Goal: Task Accomplishment & Management: Use online tool/utility

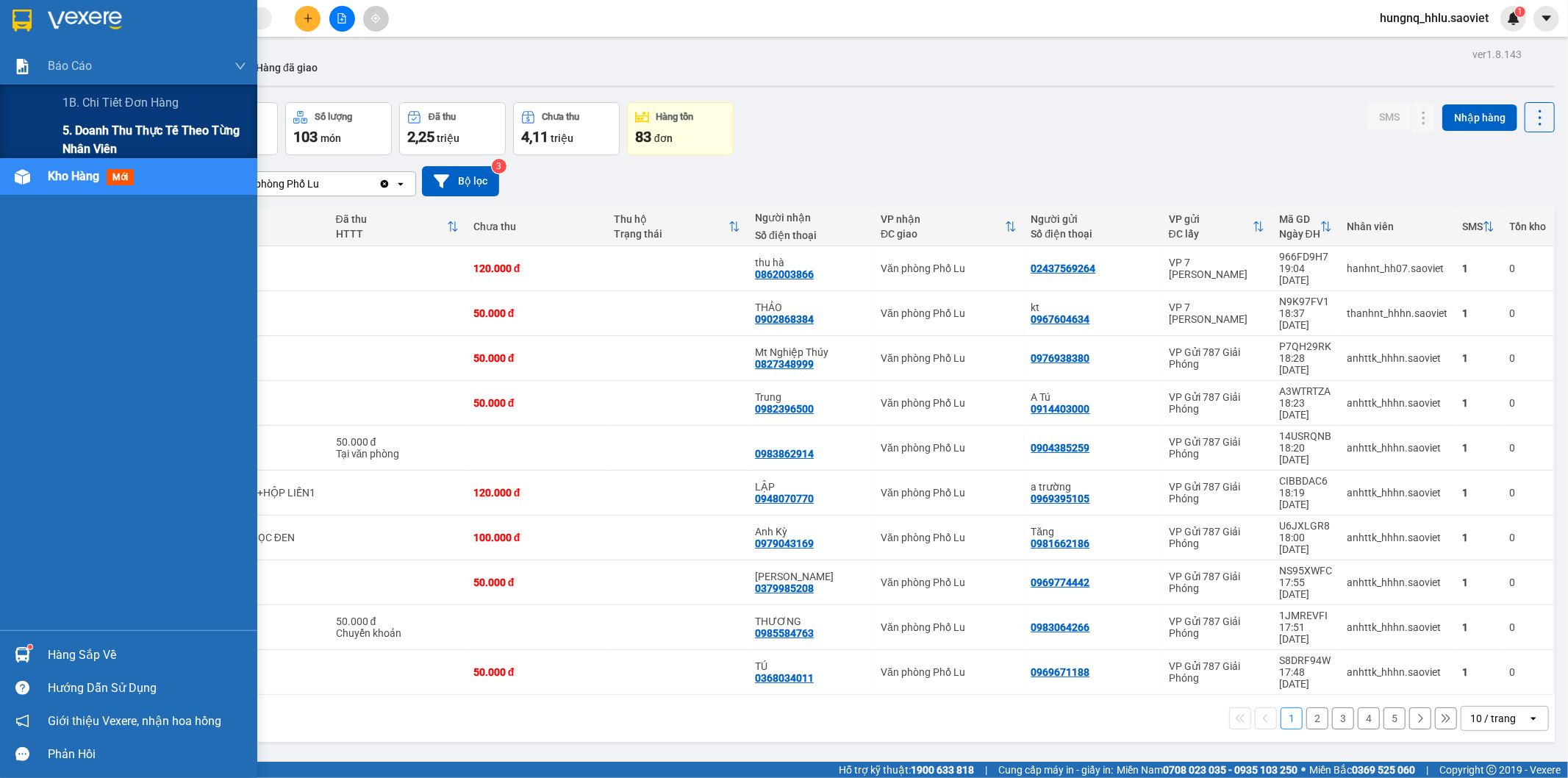
click at [84, 132] on span "5. Doanh thu thực tế theo từng nhân viên" at bounding box center [154, 139] width 183 height 36
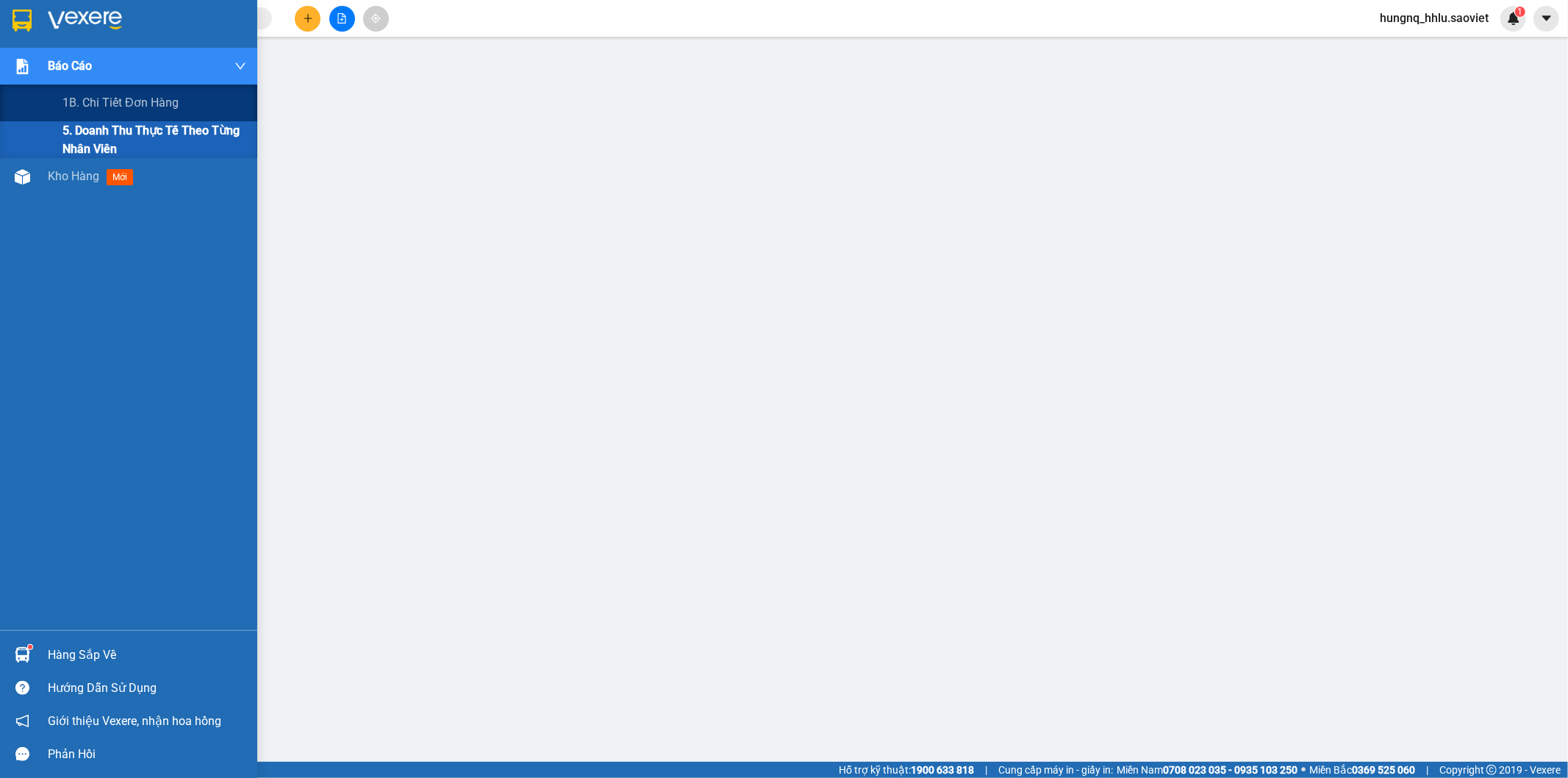
click at [21, 64] on img at bounding box center [23, 67] width 16 height 16
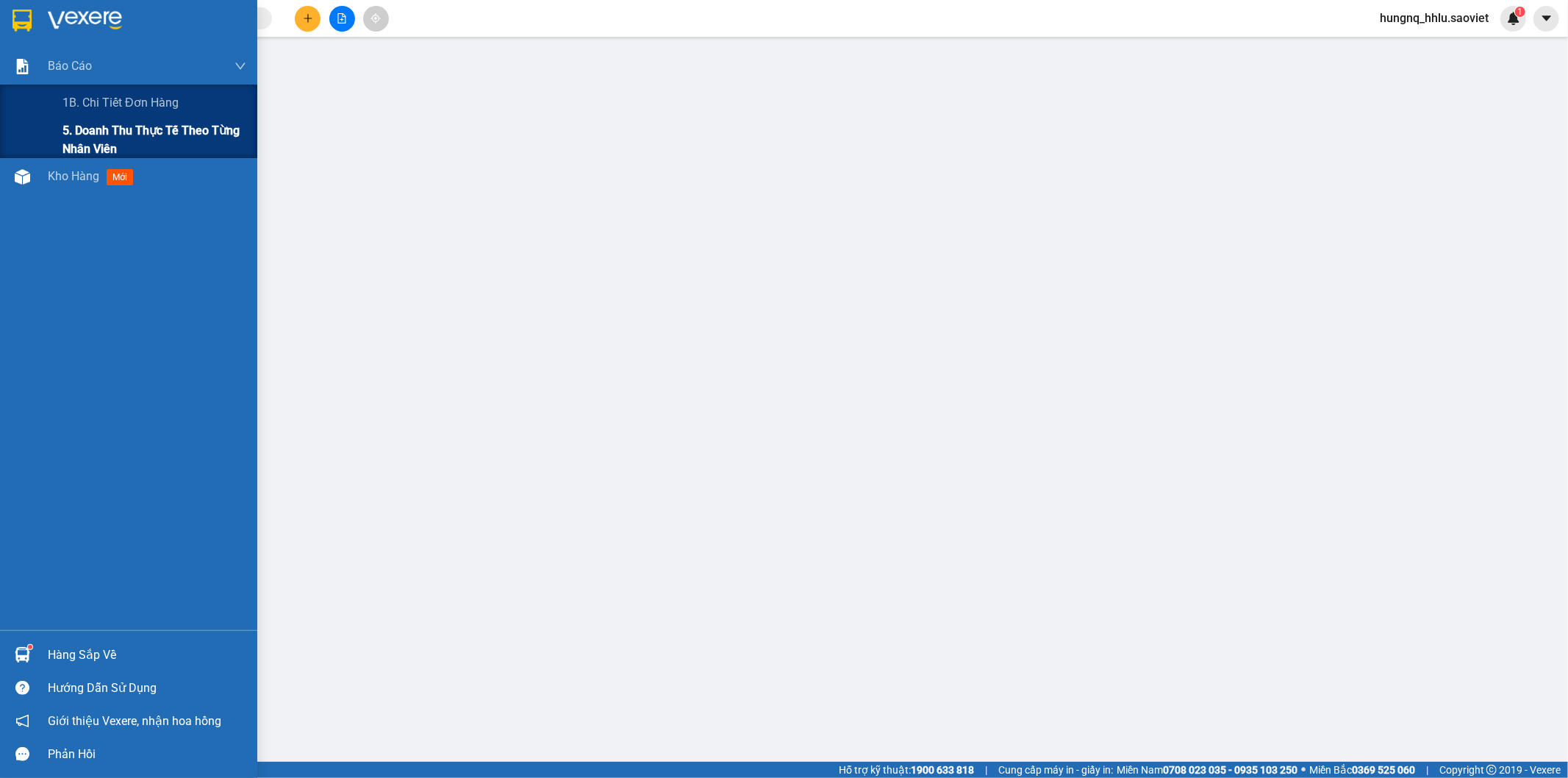
click at [84, 130] on span "5. Doanh thu thực tế theo từng nhân viên" at bounding box center [154, 139] width 183 height 36
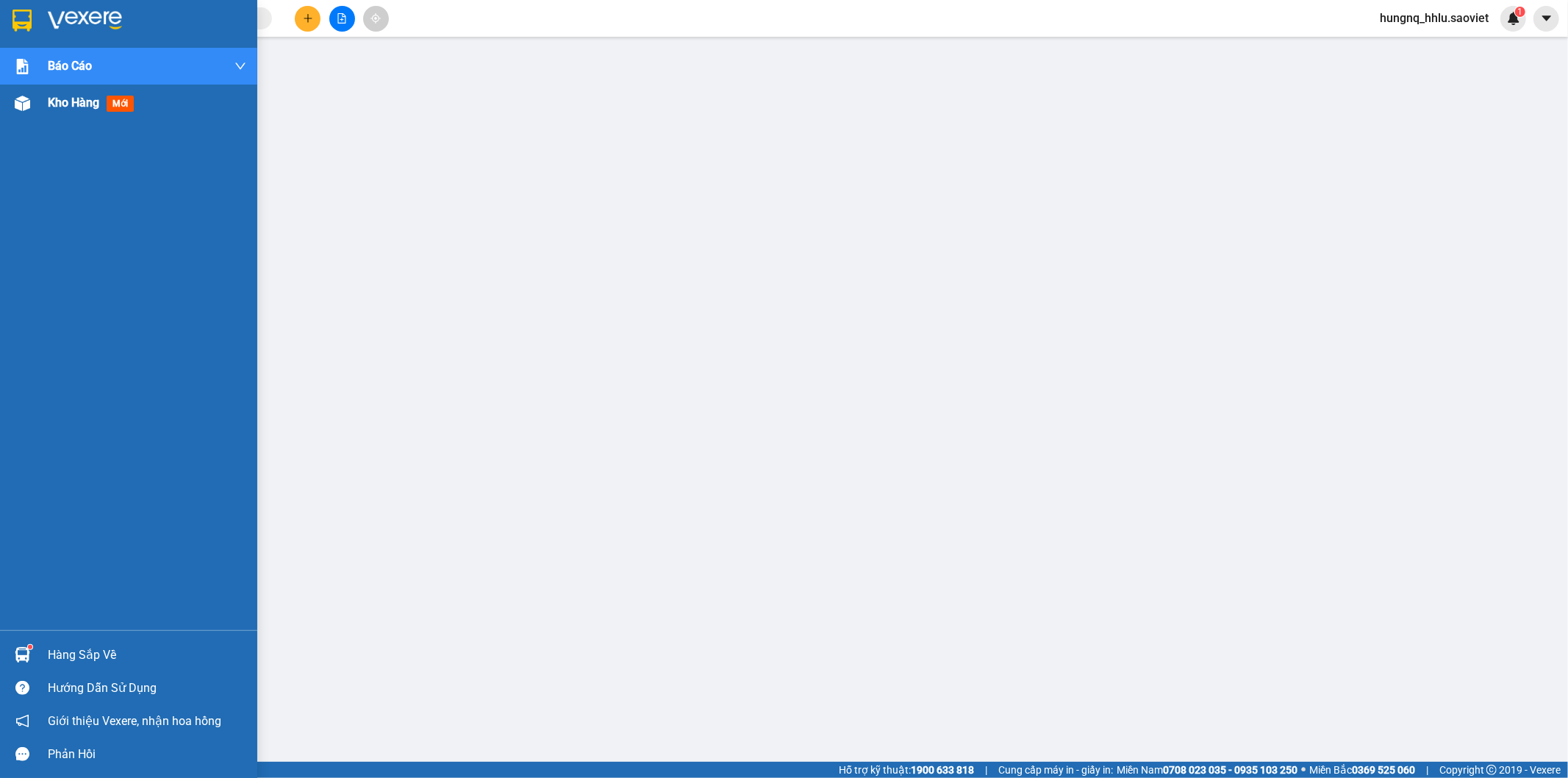
click at [72, 97] on span "Kho hàng" at bounding box center [74, 102] width 51 height 14
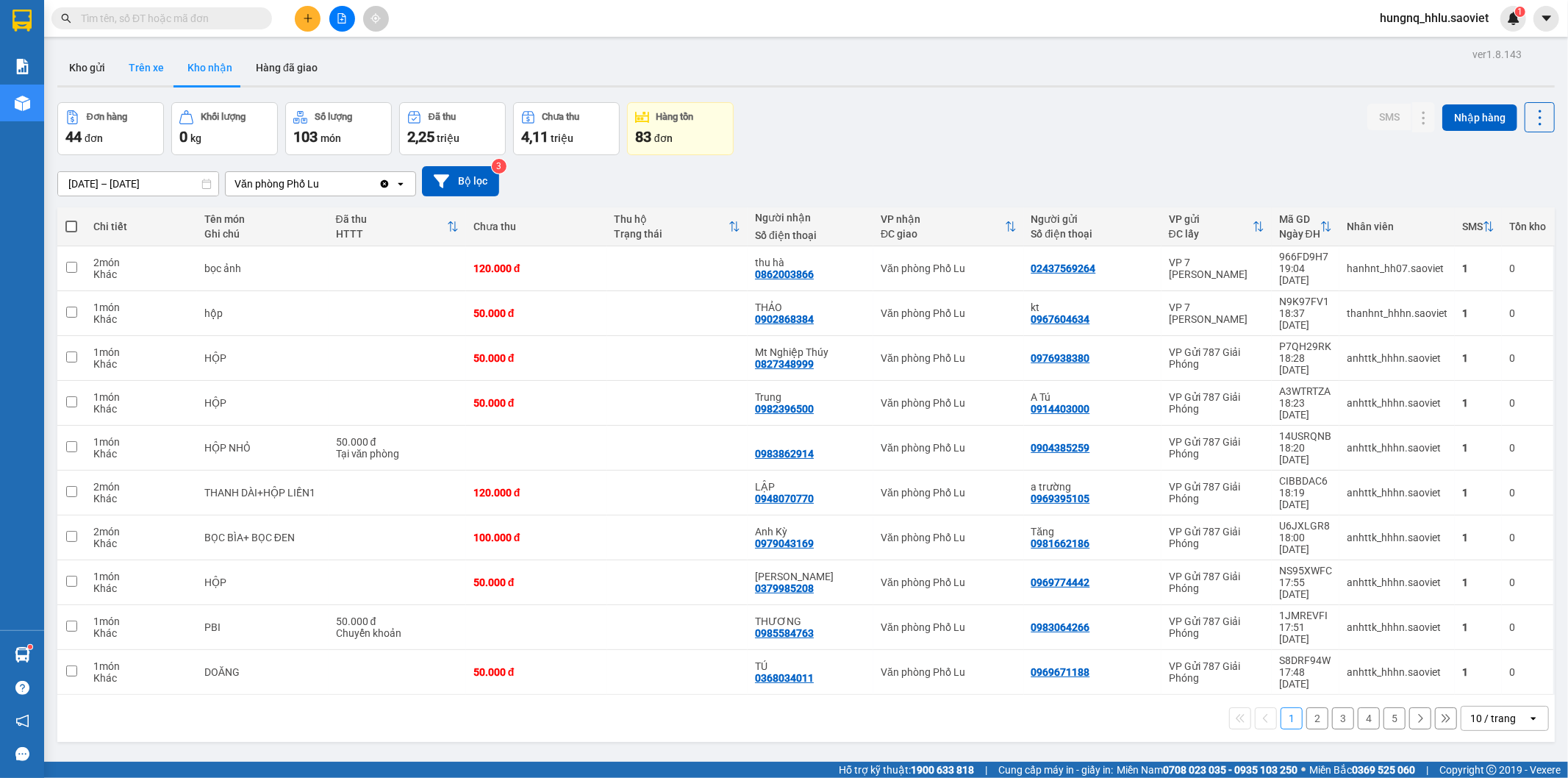
click at [160, 63] on button "Trên xe" at bounding box center [146, 68] width 59 height 35
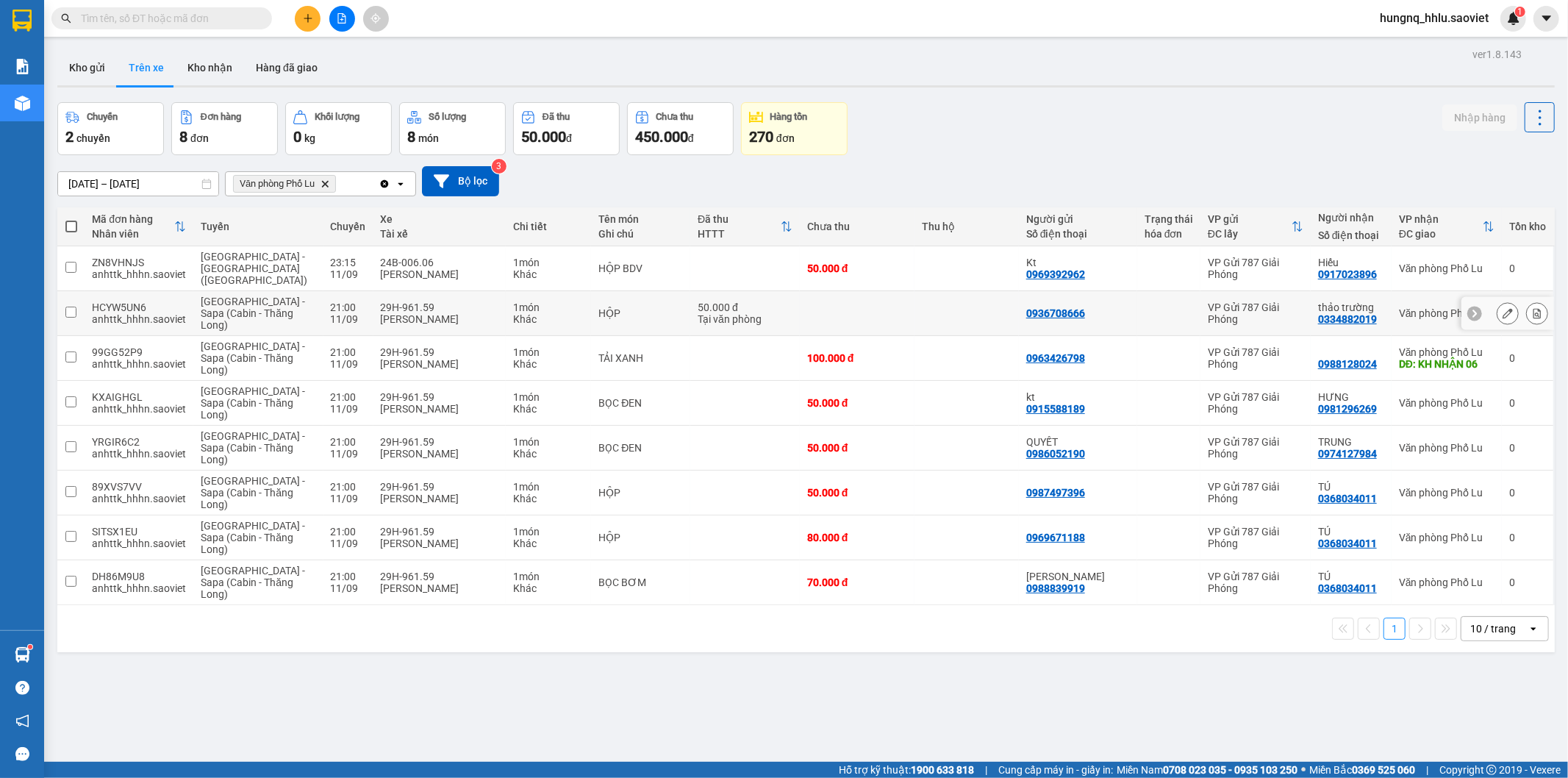
click at [72, 306] on input "checkbox" at bounding box center [71, 311] width 11 height 11
checkbox input "true"
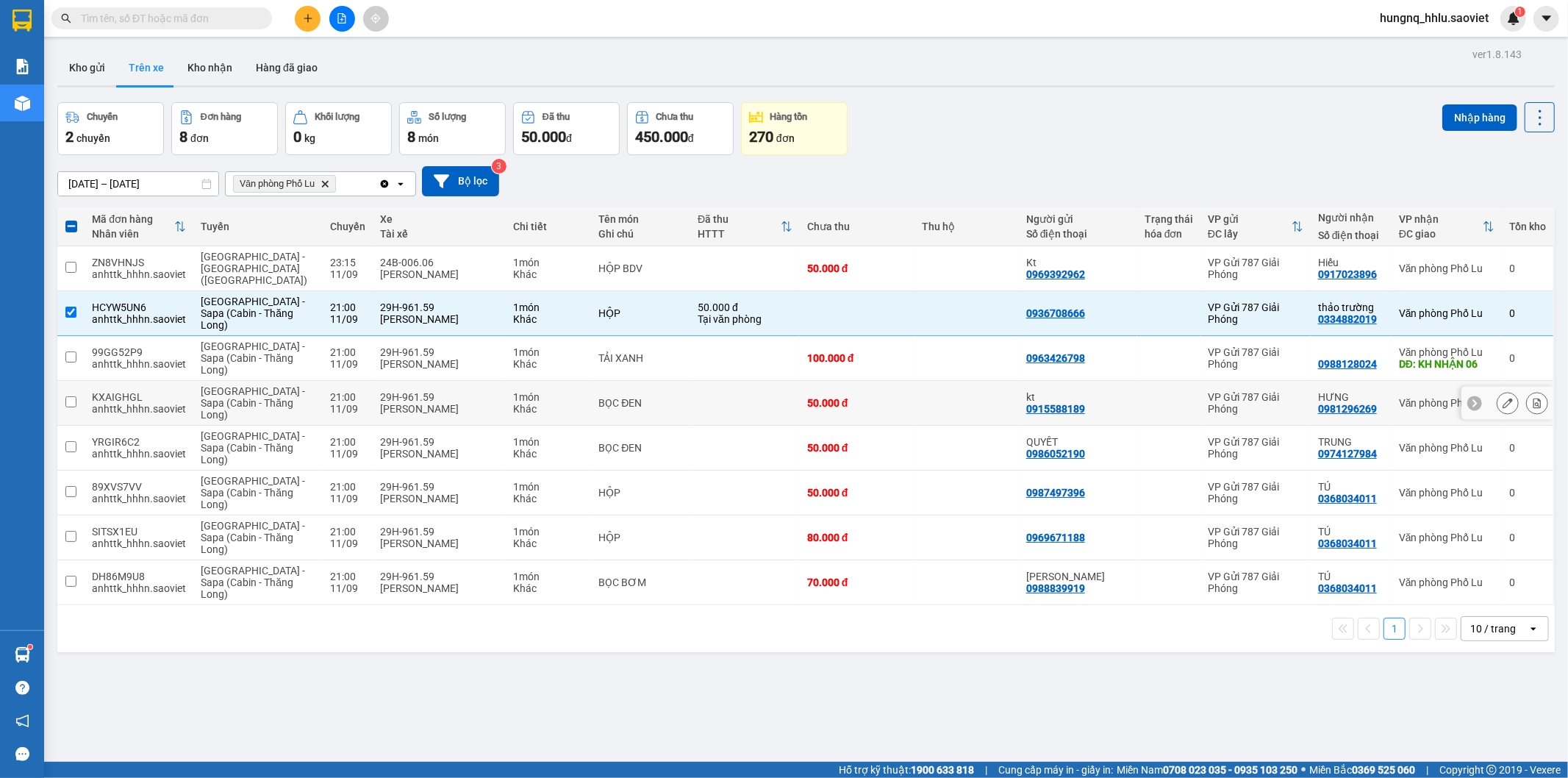
click at [70, 396] on input "checkbox" at bounding box center [71, 401] width 11 height 11
checkbox input "true"
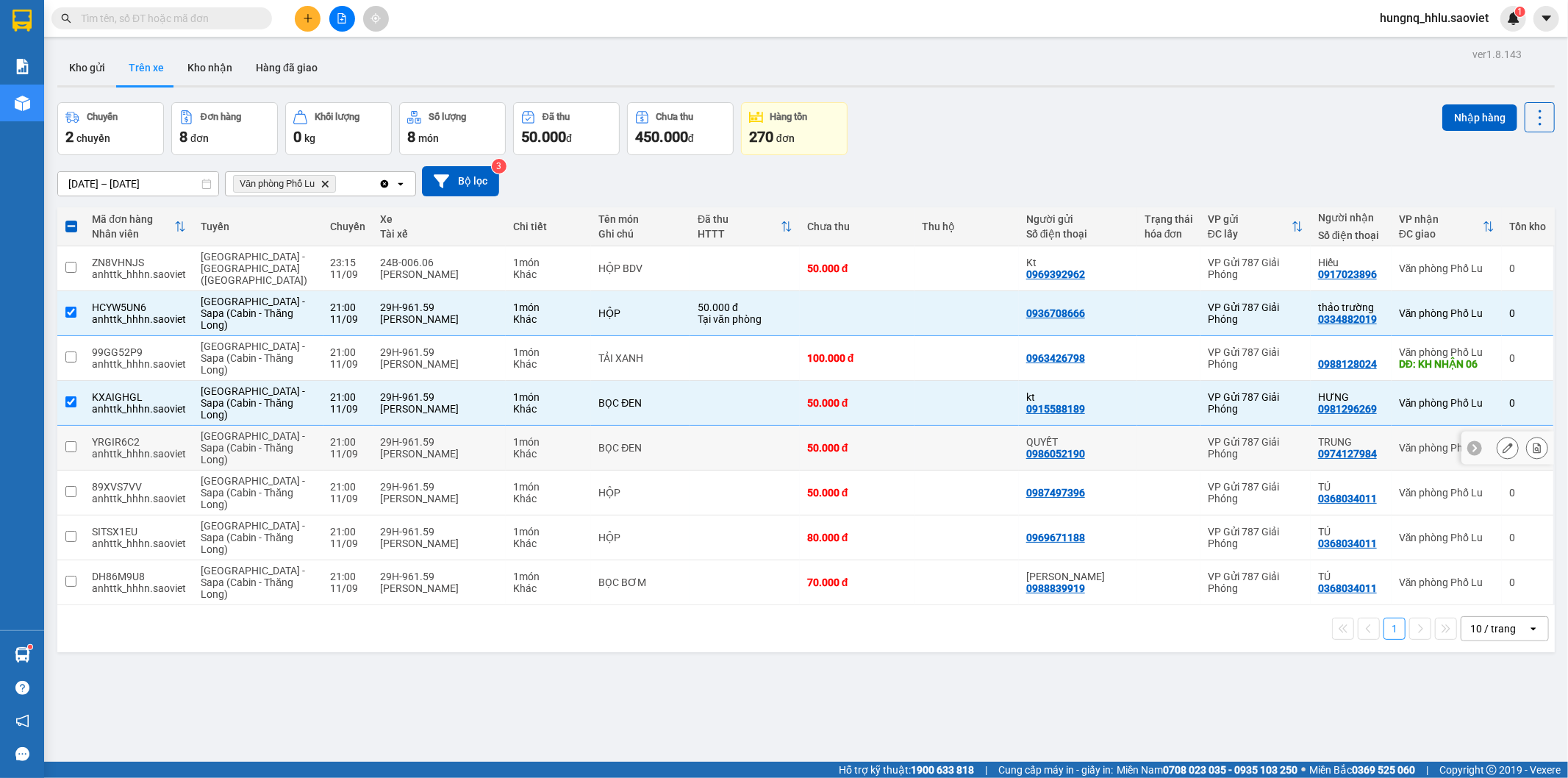
click at [69, 441] on input "checkbox" at bounding box center [71, 446] width 11 height 11
checkbox input "true"
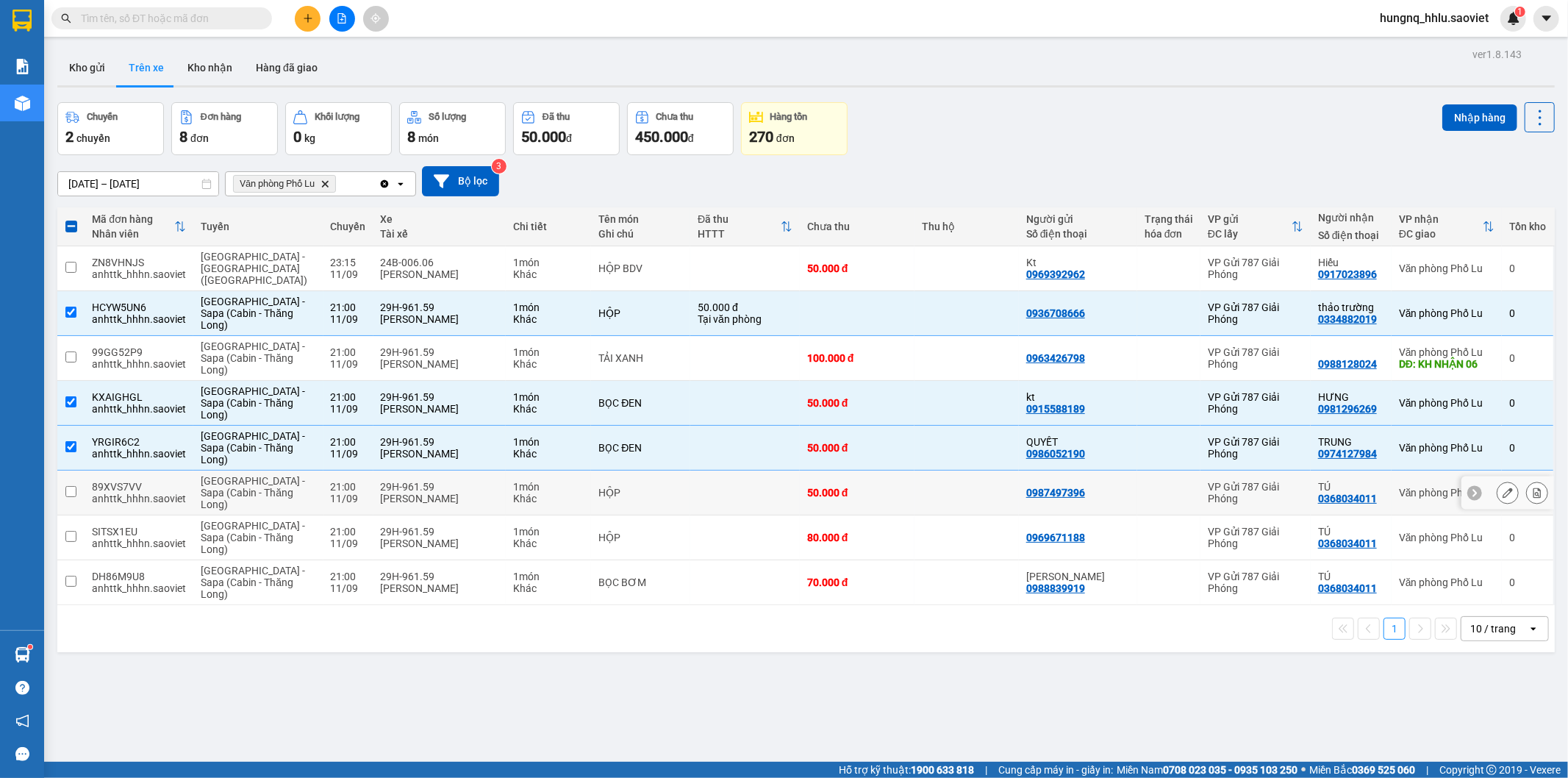
click at [71, 486] on input "checkbox" at bounding box center [71, 491] width 11 height 11
checkbox input "true"
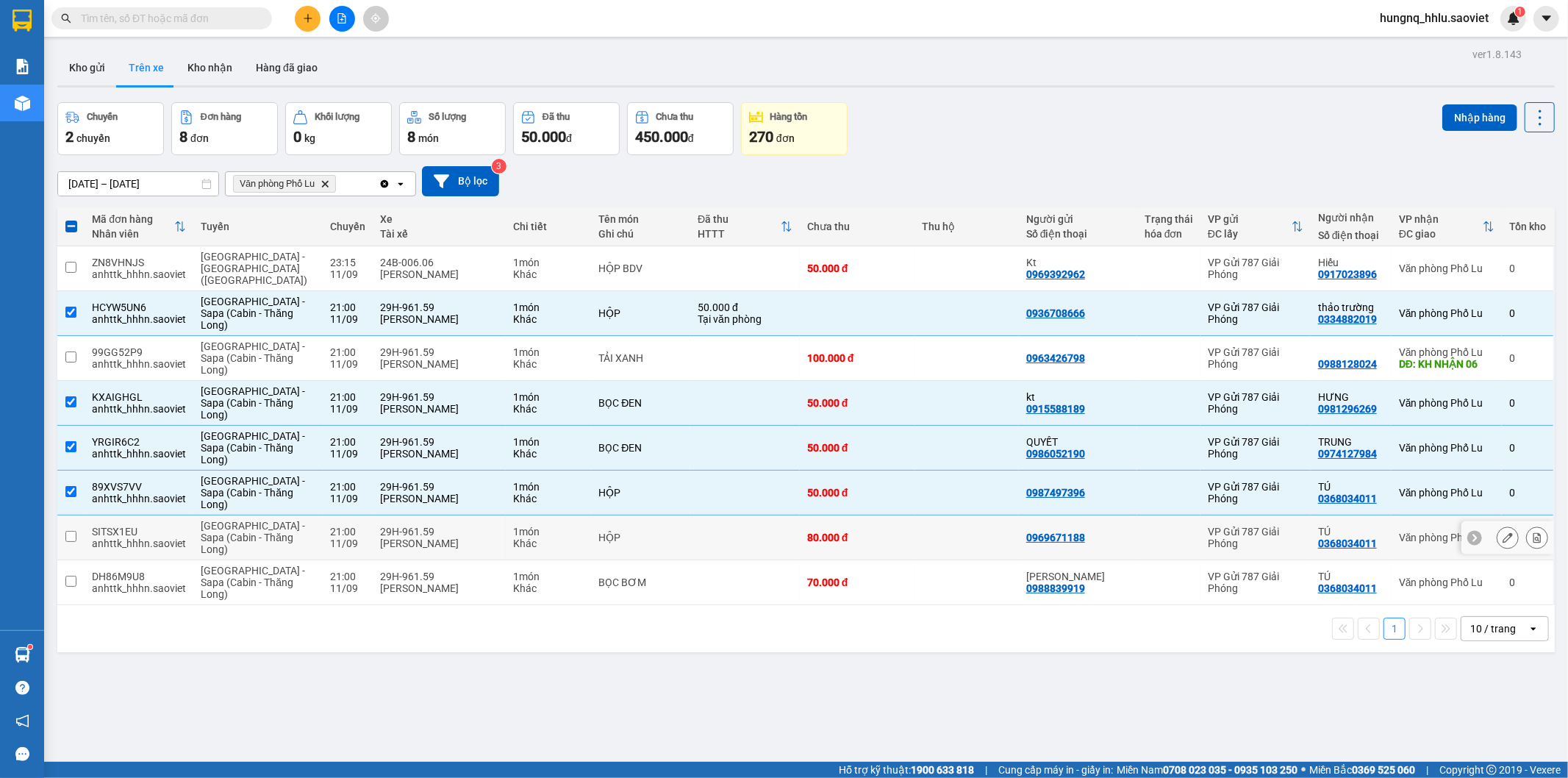
click at [76, 515] on td at bounding box center [71, 538] width 27 height 45
checkbox input "true"
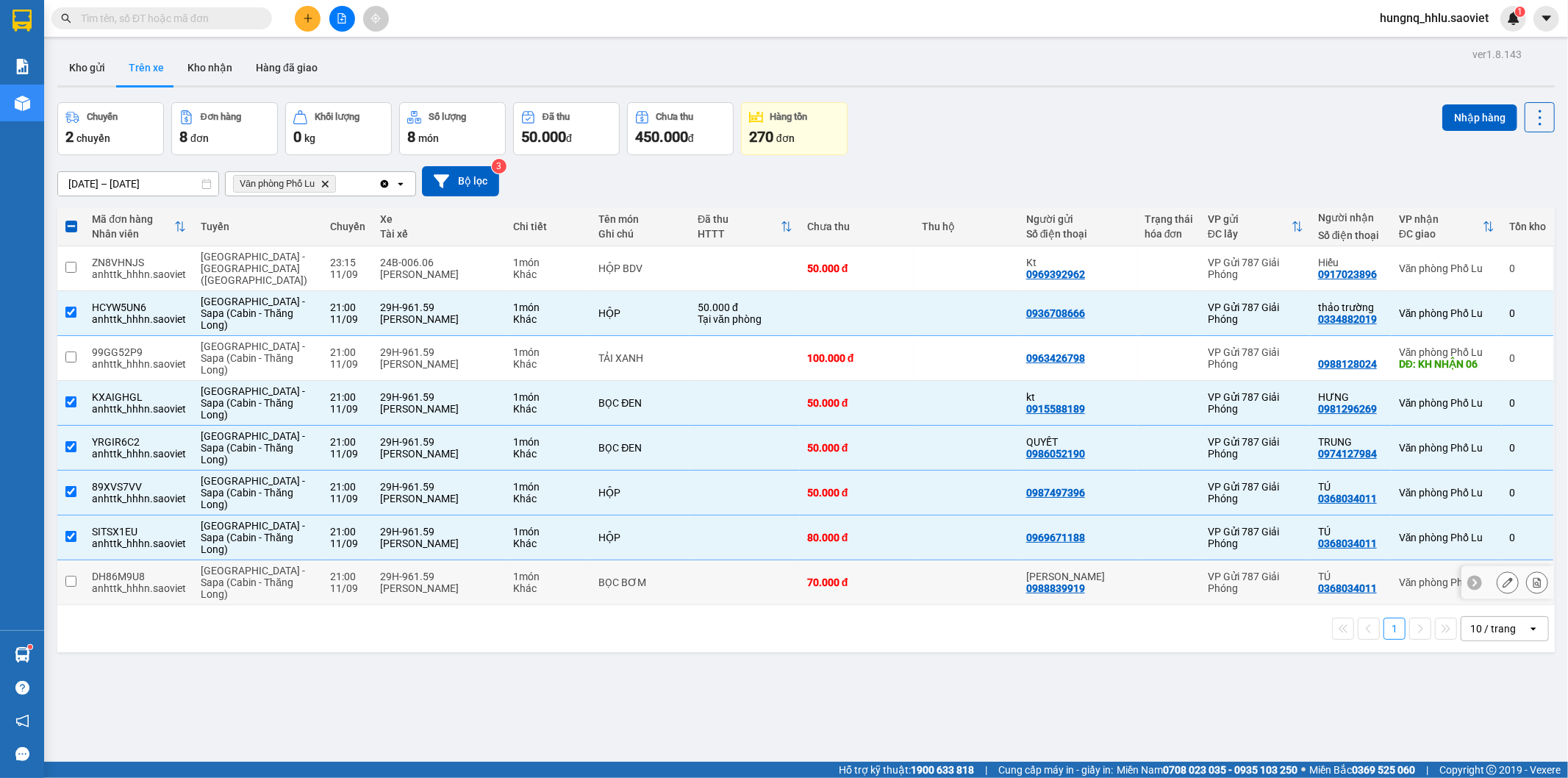
click at [74, 581] on td at bounding box center [71, 583] width 27 height 45
checkbox input "true"
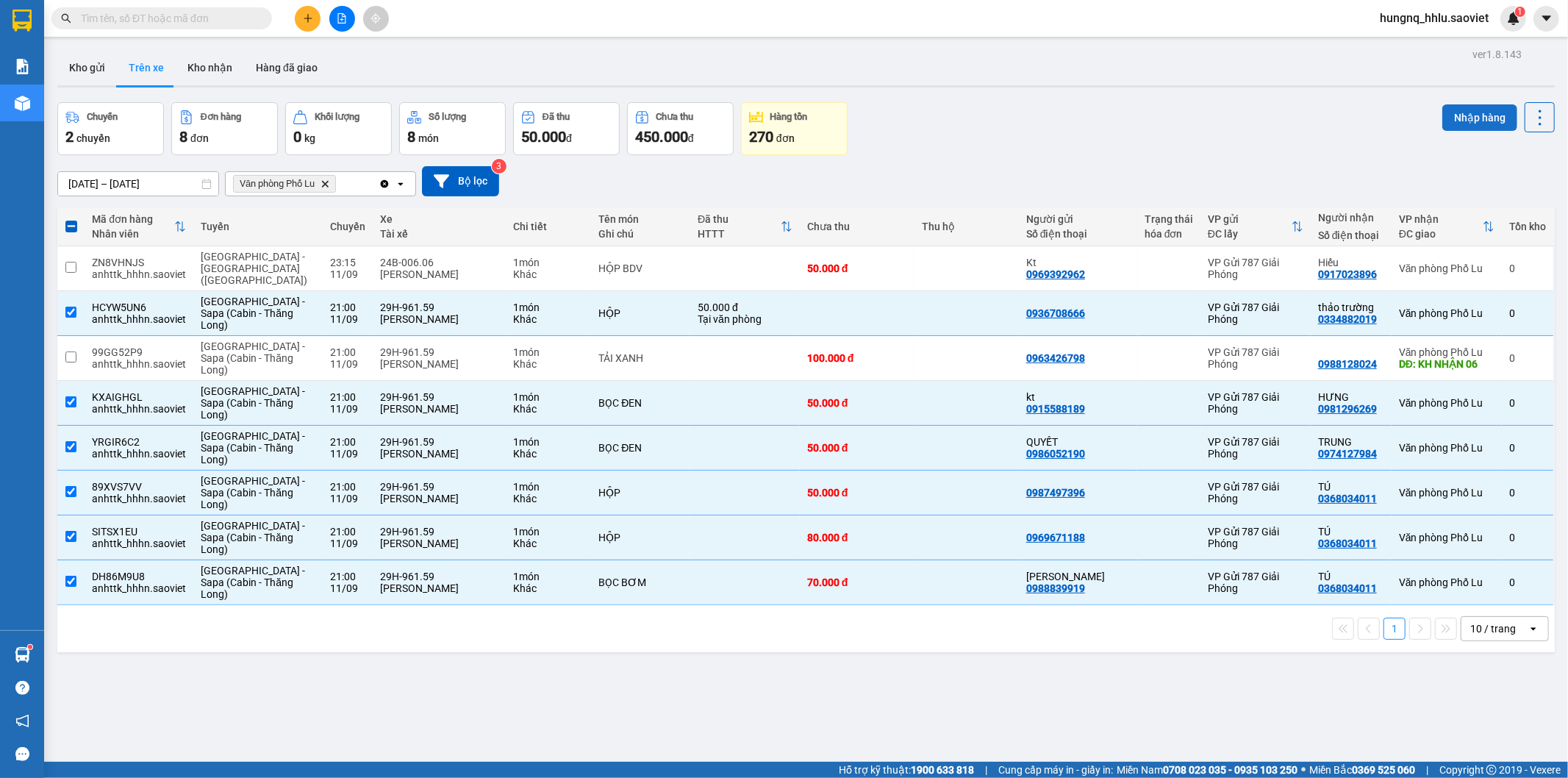
click at [1442, 126] on button "Nhập hàng" at bounding box center [1480, 117] width 75 height 26
checkbox input "false"
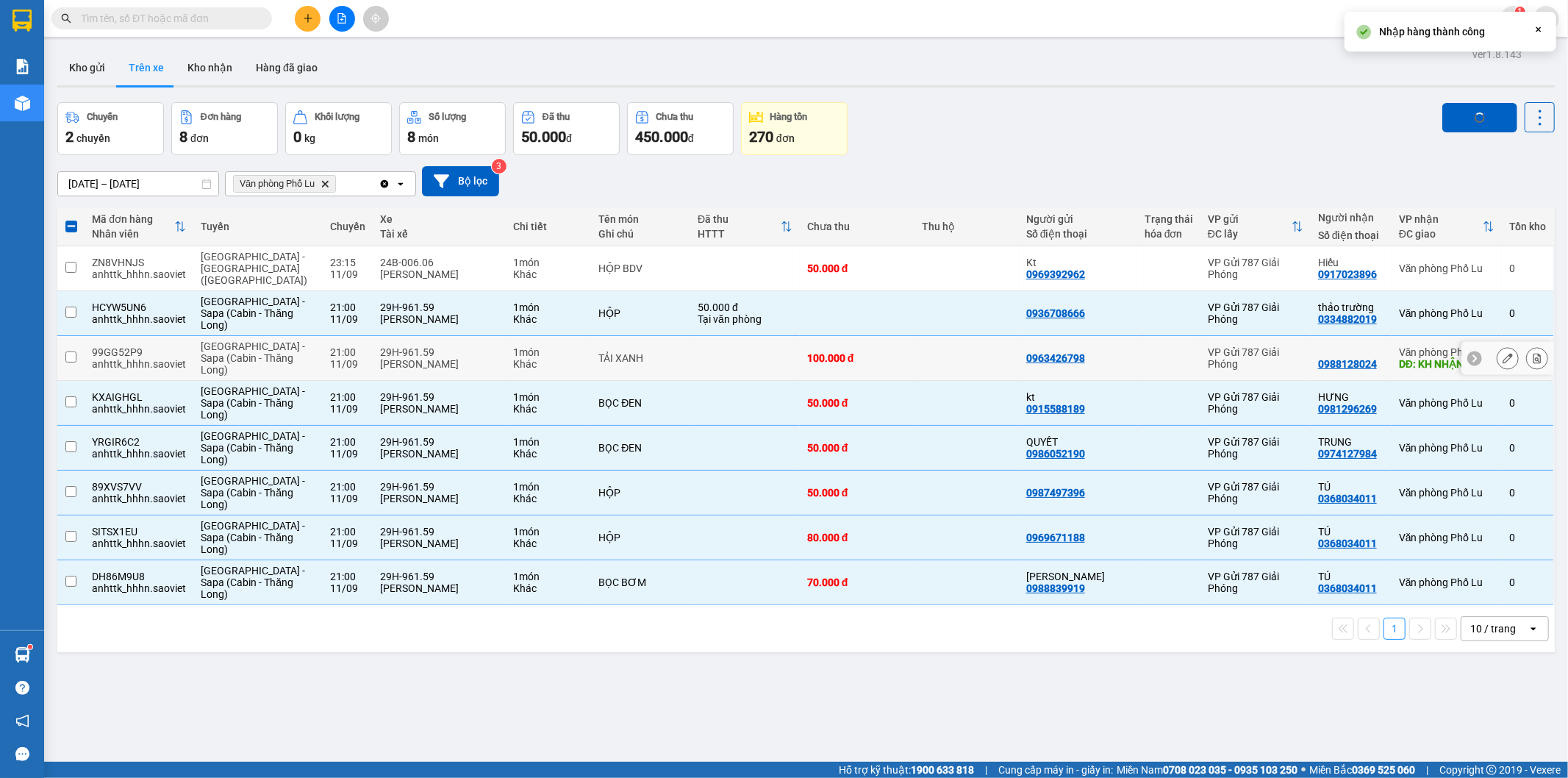
checkbox input "false"
